Goal: Transaction & Acquisition: Purchase product/service

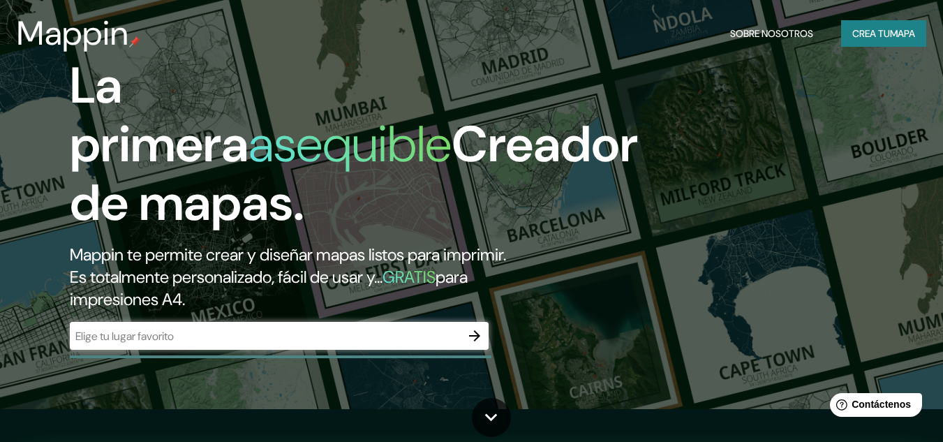
scroll to position [47, 0]
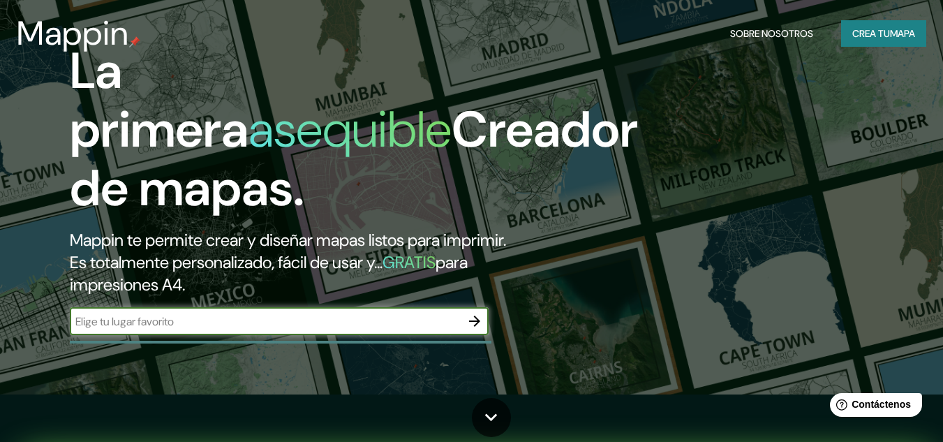
click at [181, 315] on input "text" at bounding box center [265, 321] width 391 height 16
type input "[PERSON_NAME]"
click at [470, 320] on icon "button" at bounding box center [474, 320] width 11 height 11
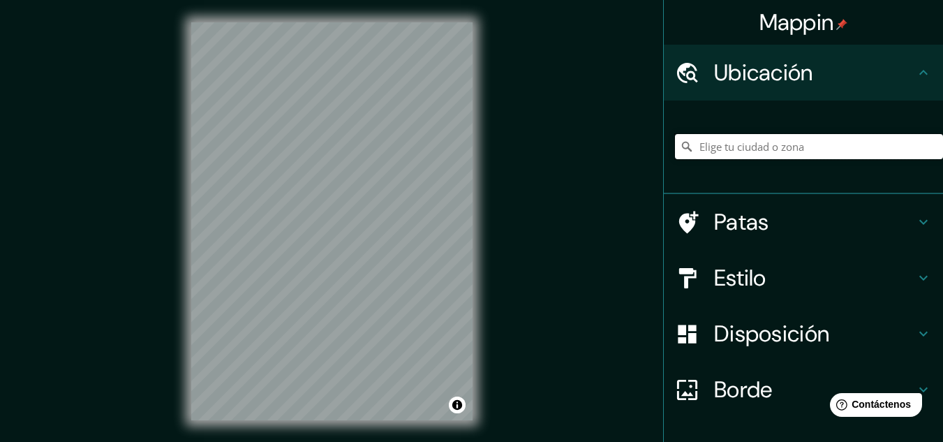
click at [727, 147] on input "Elige tu ciudad o zona" at bounding box center [809, 146] width 268 height 25
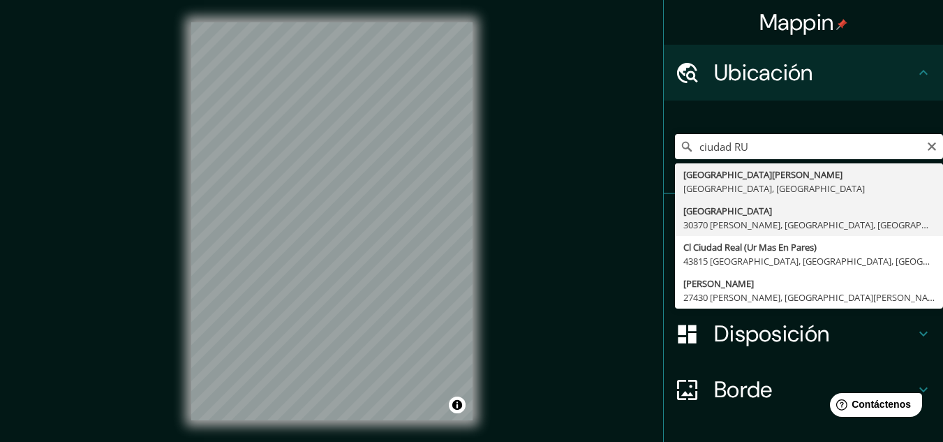
type input "[GEOGRAPHIC_DATA], [GEOGRAPHIC_DATA][PERSON_NAME], [GEOGRAPHIC_DATA], [GEOGRAPH…"
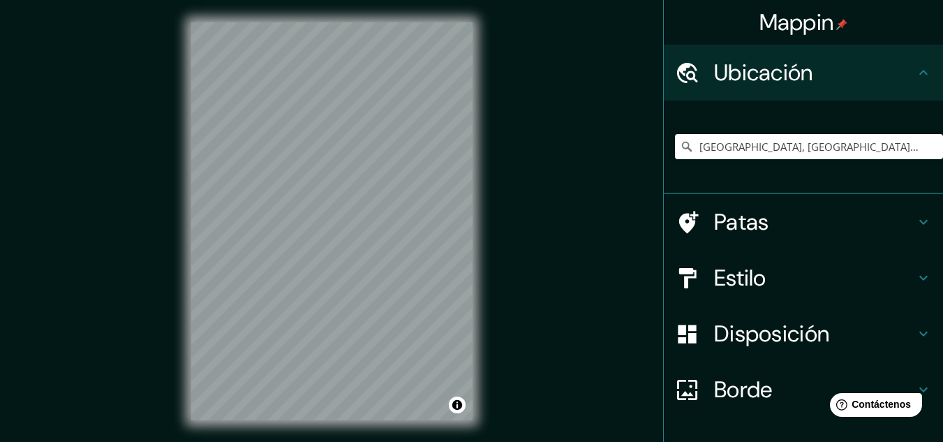
click at [714, 394] on font "Borde" at bounding box center [743, 389] width 59 height 29
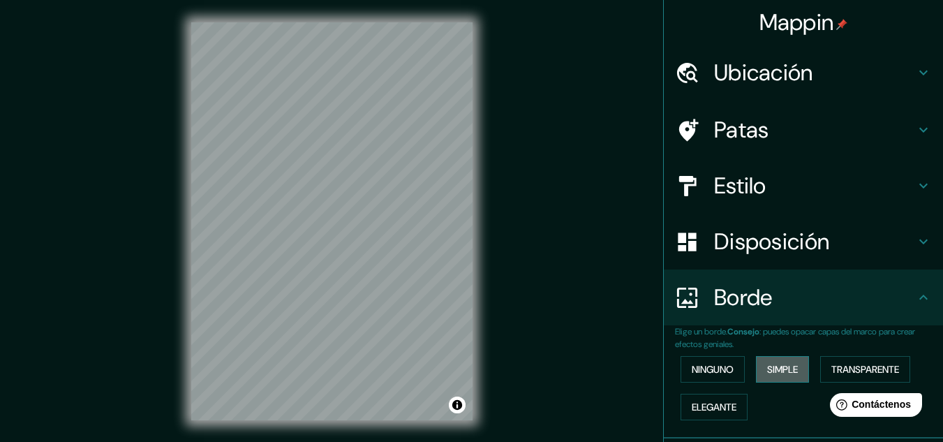
click at [788, 377] on font "Simple" at bounding box center [782, 369] width 31 height 18
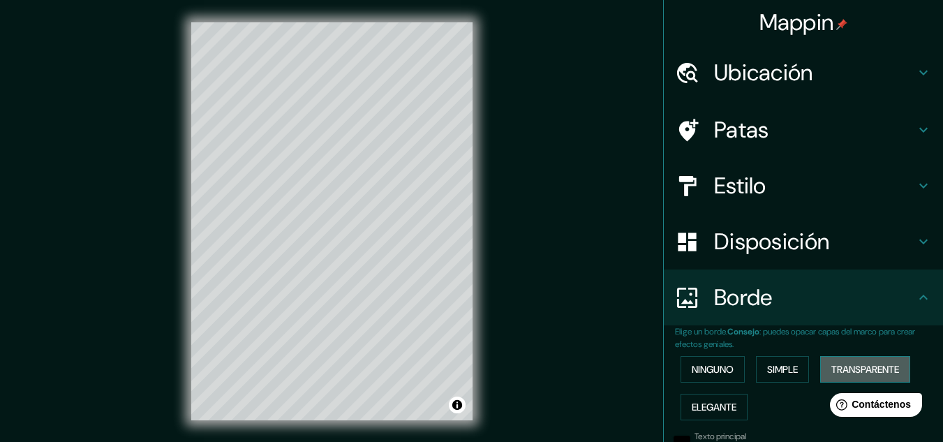
click at [858, 371] on font "Transparente" at bounding box center [865, 369] width 68 height 13
click at [692, 404] on font "Elegante" at bounding box center [714, 407] width 45 height 13
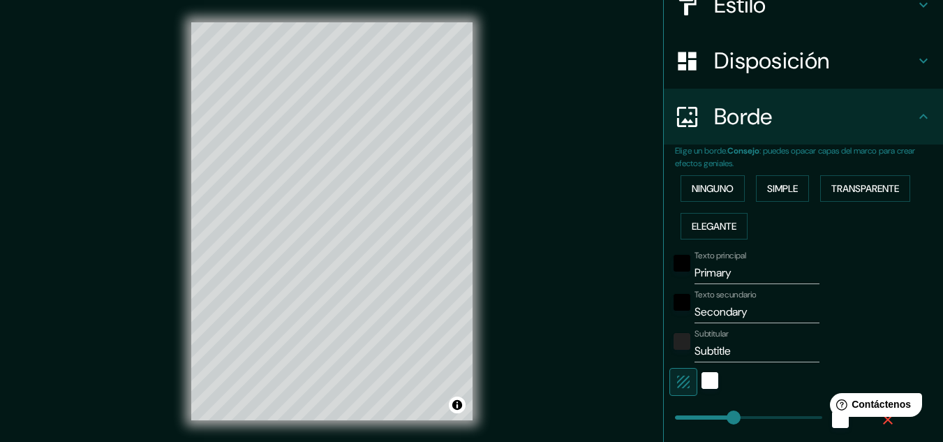
scroll to position [194, 0]
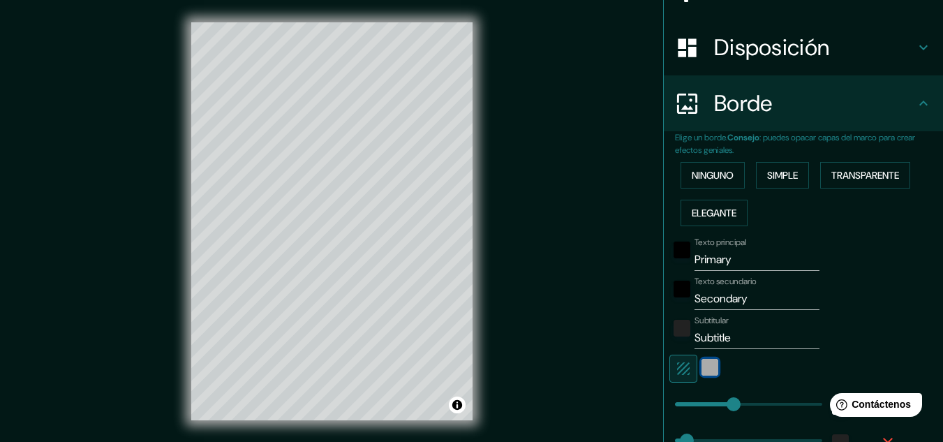
click at [701, 366] on div "blanco" at bounding box center [709, 367] width 17 height 17
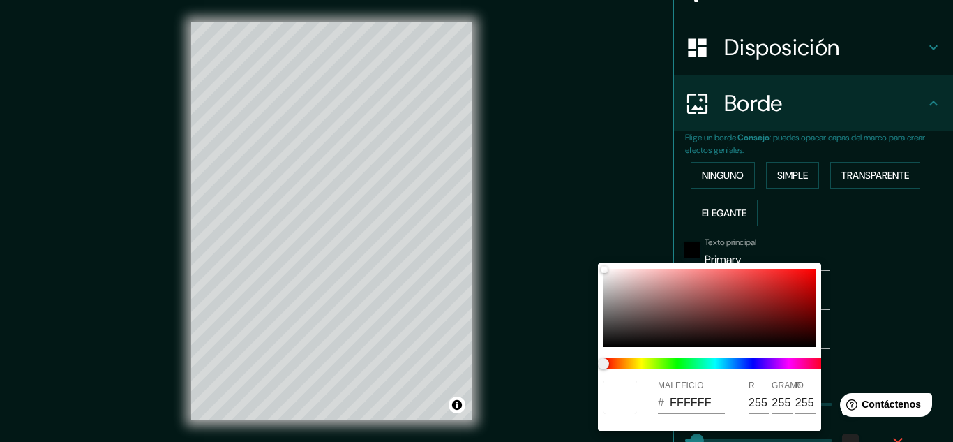
click at [870, 339] on div at bounding box center [476, 221] width 953 height 442
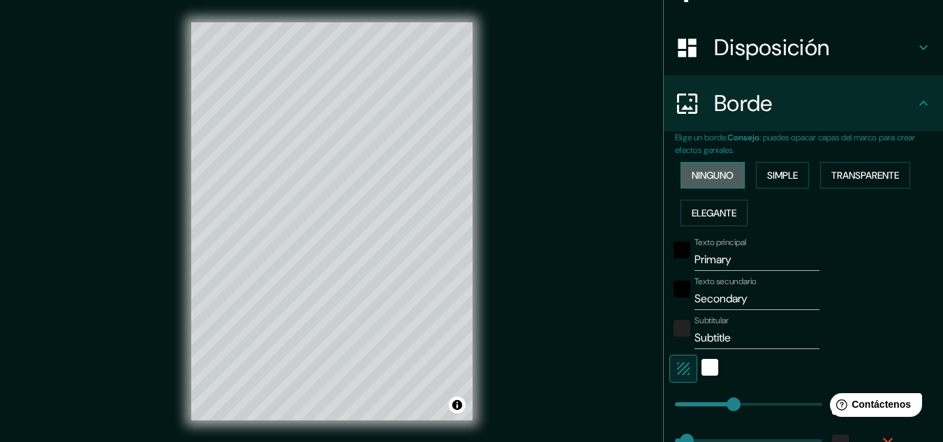
click at [715, 174] on font "Ninguno" at bounding box center [713, 175] width 42 height 13
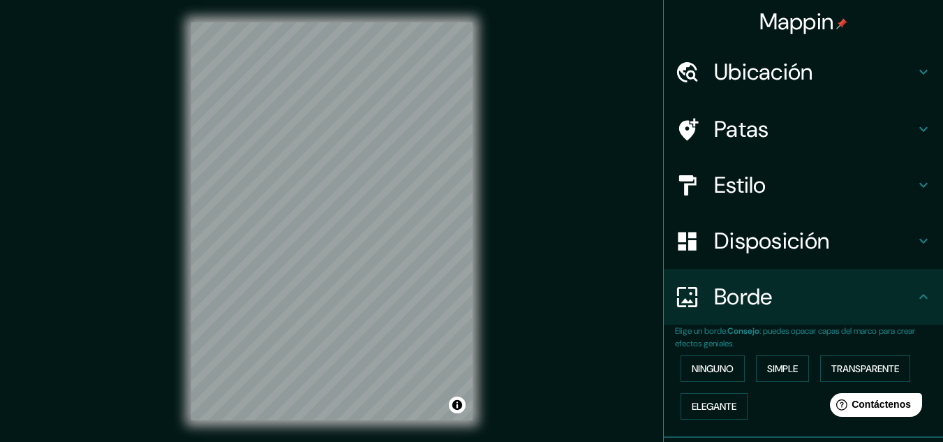
scroll to position [0, 0]
click at [743, 140] on font "Patas" at bounding box center [741, 129] width 55 height 29
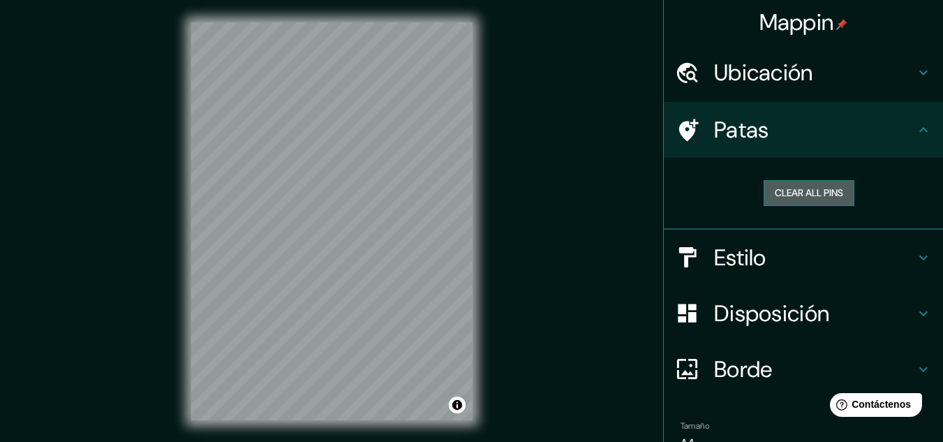
click at [822, 197] on button "Clear all pins" at bounding box center [809, 193] width 91 height 26
click at [748, 262] on font "Estilo" at bounding box center [740, 257] width 52 height 29
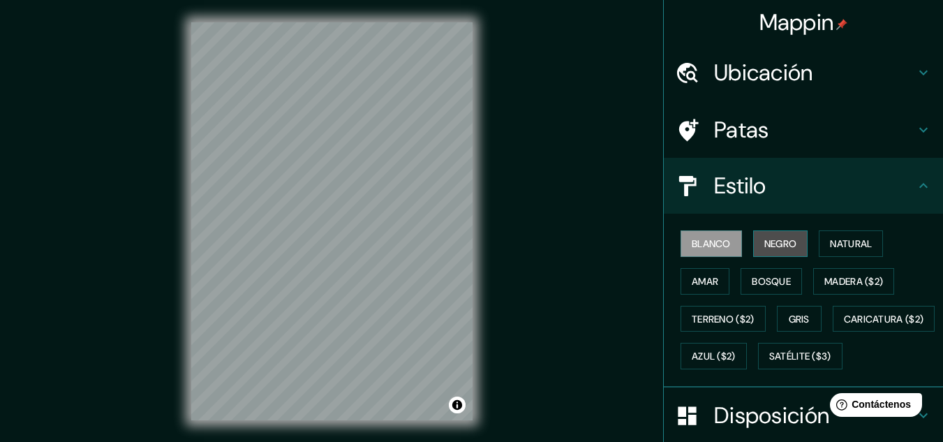
click at [778, 247] on font "Negro" at bounding box center [780, 243] width 33 height 13
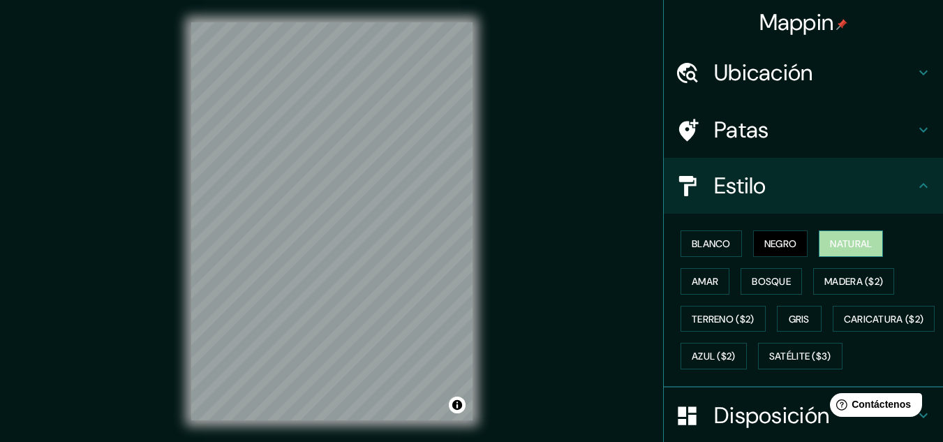
click at [830, 244] on font "Natural" at bounding box center [851, 243] width 42 height 13
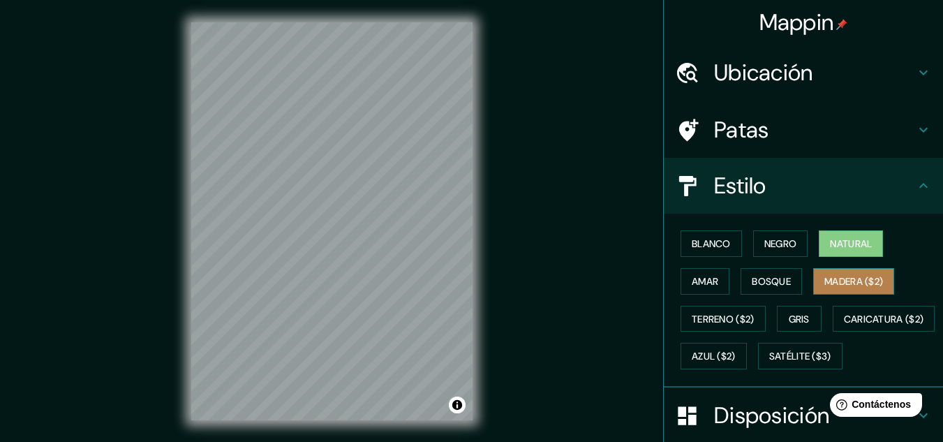
click at [838, 278] on font "Madera ($2)" at bounding box center [853, 281] width 59 height 13
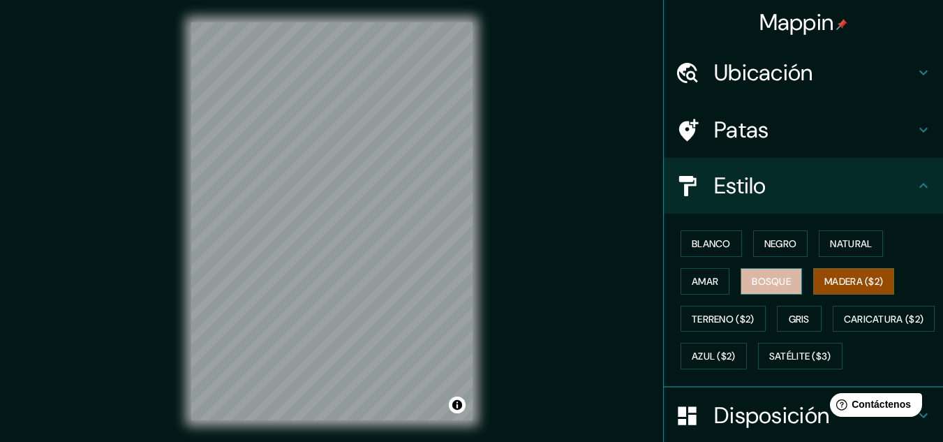
click at [752, 276] on font "Bosque" at bounding box center [771, 281] width 39 height 13
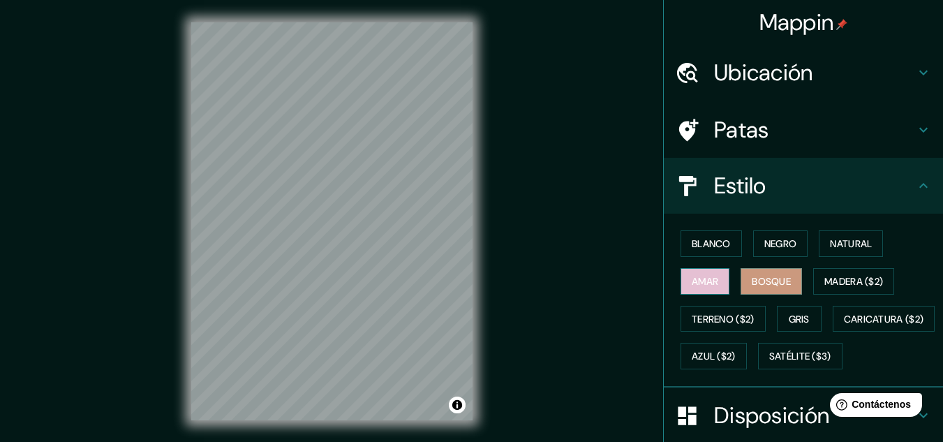
click at [694, 276] on font "Amar" at bounding box center [705, 281] width 27 height 13
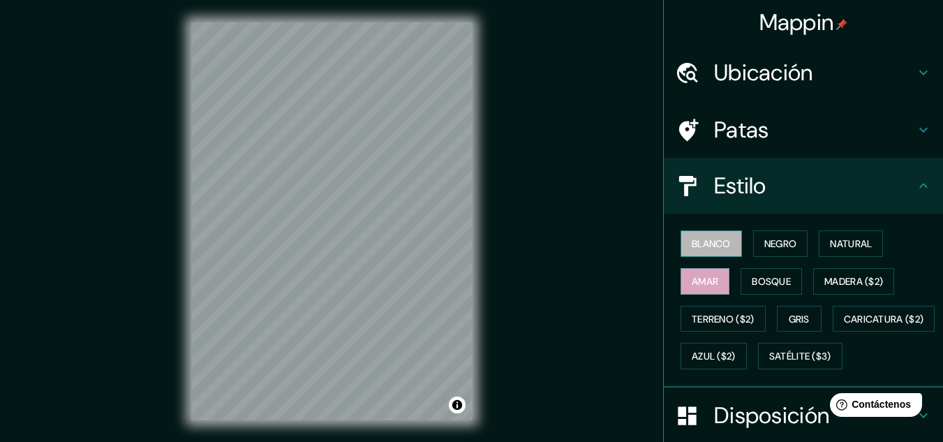
click at [701, 244] on font "Blanco" at bounding box center [711, 243] width 39 height 13
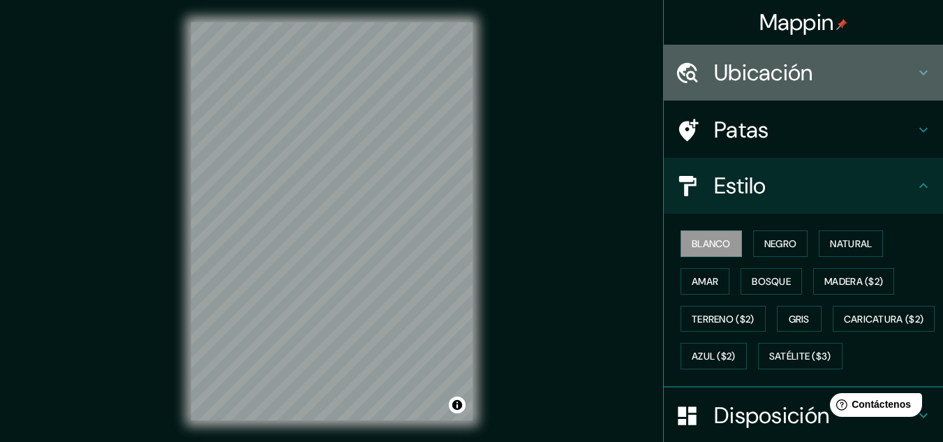
click at [806, 85] on h4 "Ubicación" at bounding box center [814, 73] width 201 height 28
